Goal: Navigation & Orientation: Find specific page/section

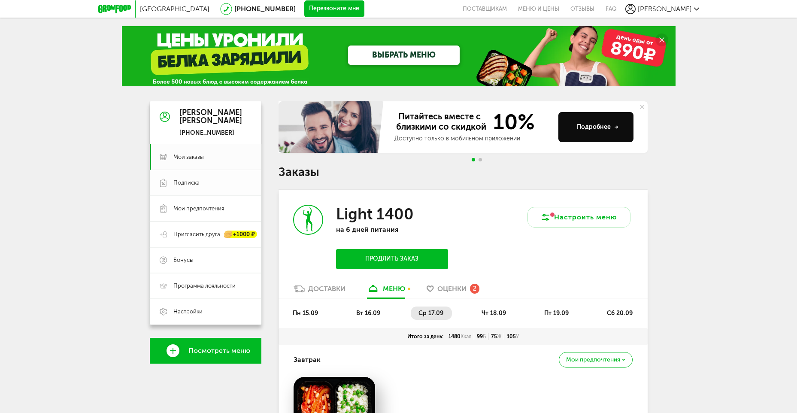
click at [202, 185] on span "Подписка" at bounding box center [212, 183] width 78 height 8
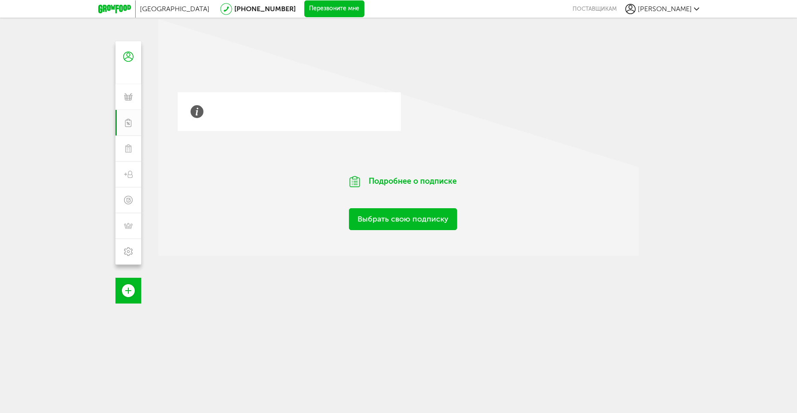
click at [386, 217] on div "Подробнее о подписке Выбрать свою подписку" at bounding box center [402, 161] width 489 height 138
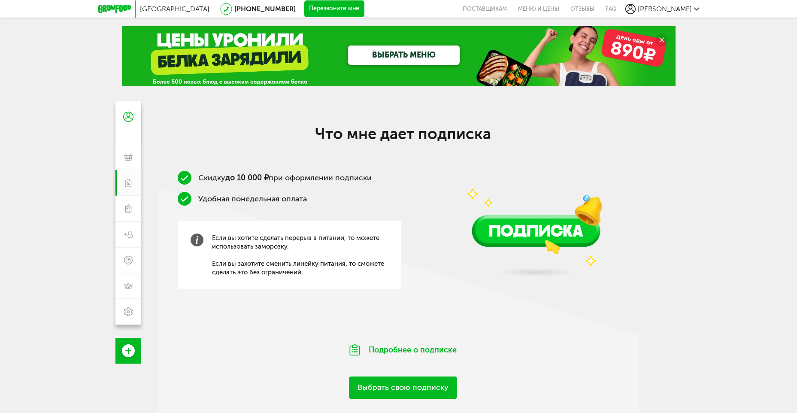
click at [250, 66] on div "ВЫБРАТЬ МЕНЮ" at bounding box center [398, 56] width 331 height 60
click at [101, 174] on div "[GEOGRAPHIC_DATA] [PHONE_NUMBER] Перезвоните мне поставщикам Меню и цены Отзывы…" at bounding box center [398, 274] width 797 height 548
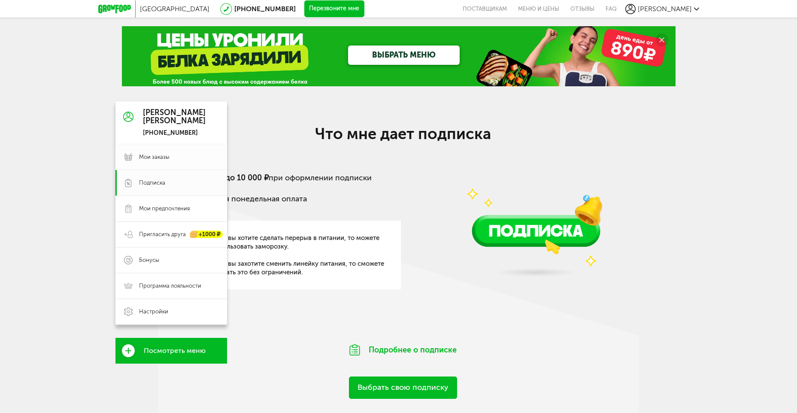
click at [123, 159] on link "Мои заказы" at bounding box center [171, 157] width 112 height 26
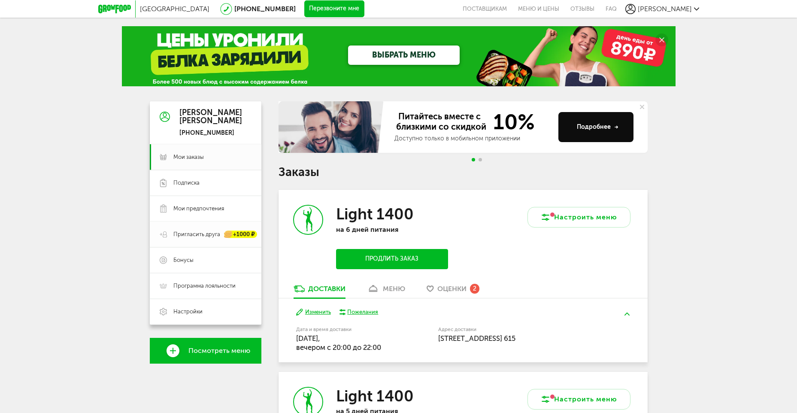
click at [197, 232] on span "Пригласить друга" at bounding box center [196, 234] width 47 height 8
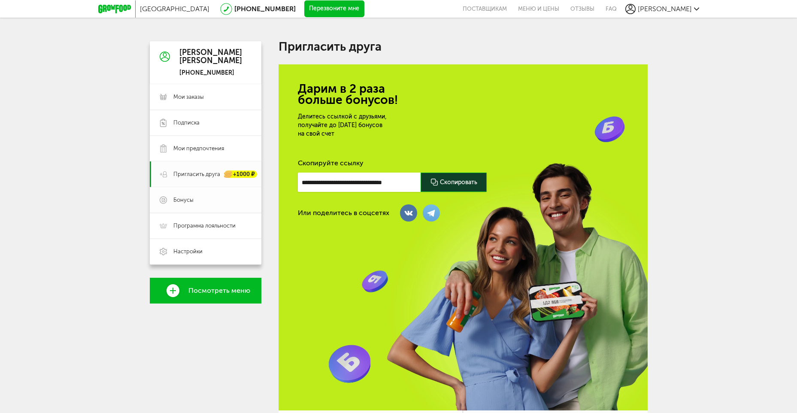
click at [200, 203] on span "Бонусы" at bounding box center [212, 200] width 78 height 8
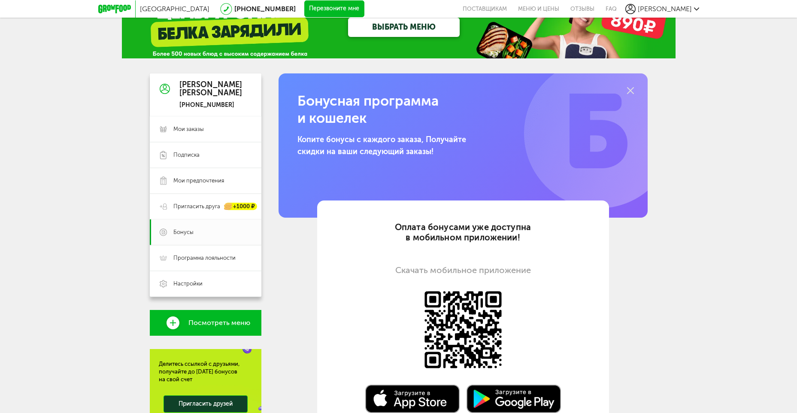
scroll to position [43, 0]
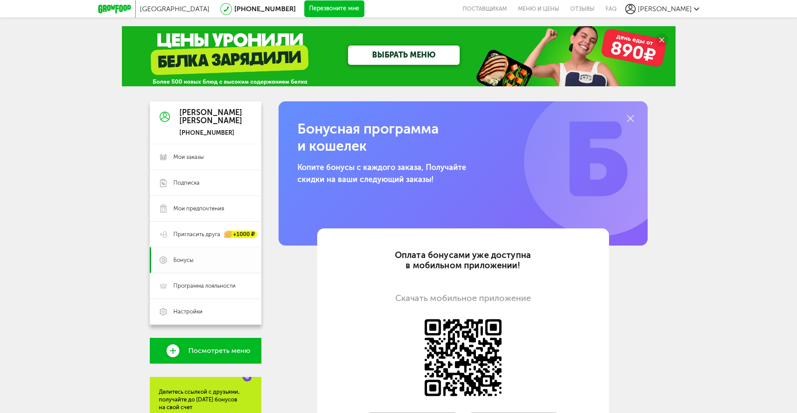
click at [191, 254] on link "Бонусы" at bounding box center [206, 260] width 112 height 26
click at [624, 120] on img at bounding box center [599, 161] width 150 height 150
click at [631, 118] on icon at bounding box center [630, 118] width 7 height 7
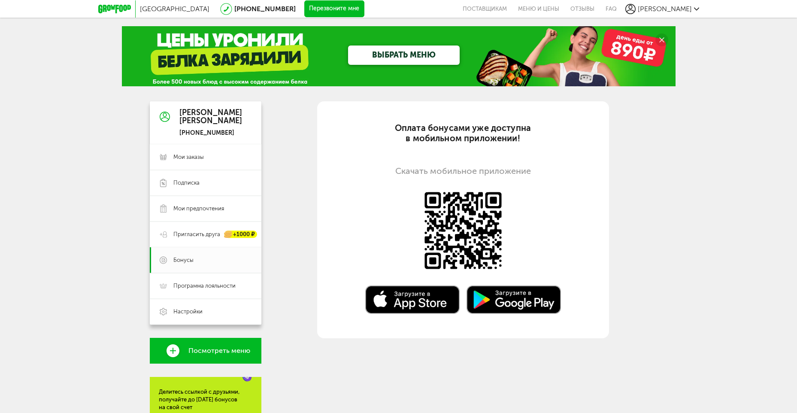
click at [665, 40] on circle at bounding box center [661, 39] width 13 height 13
